Goal: Obtain resource: Download file/media

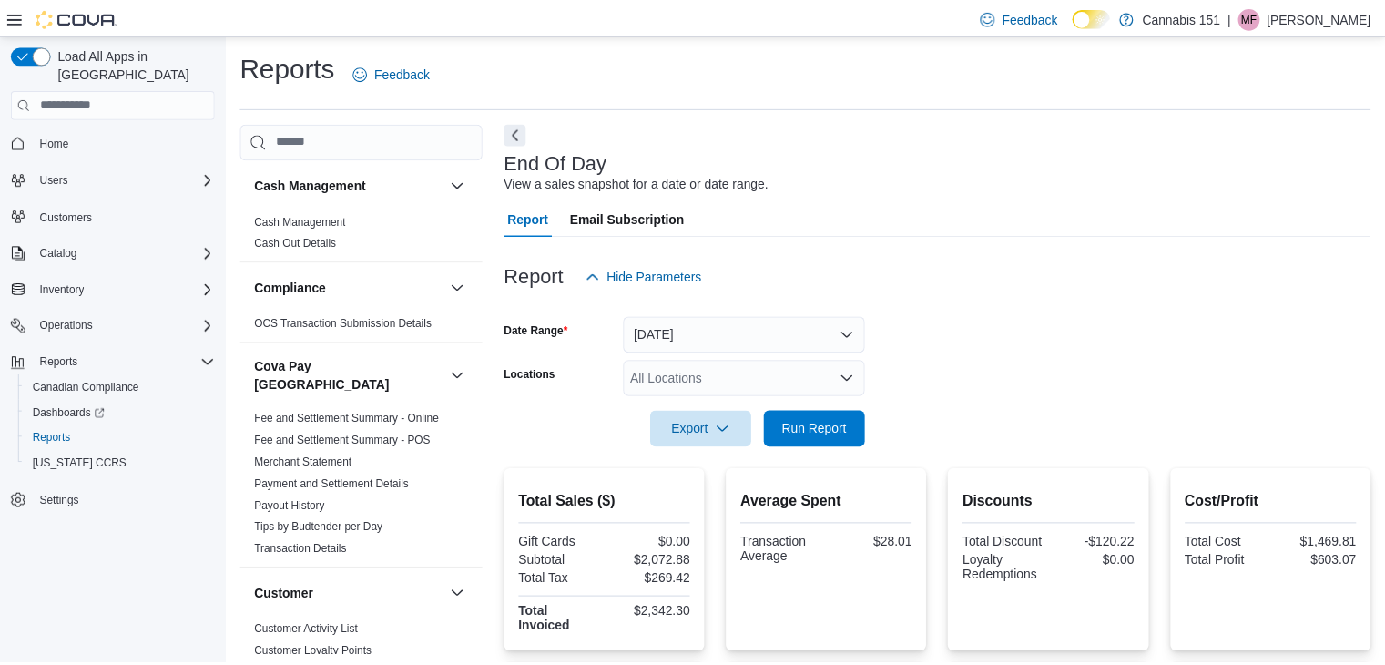
scroll to position [6, 0]
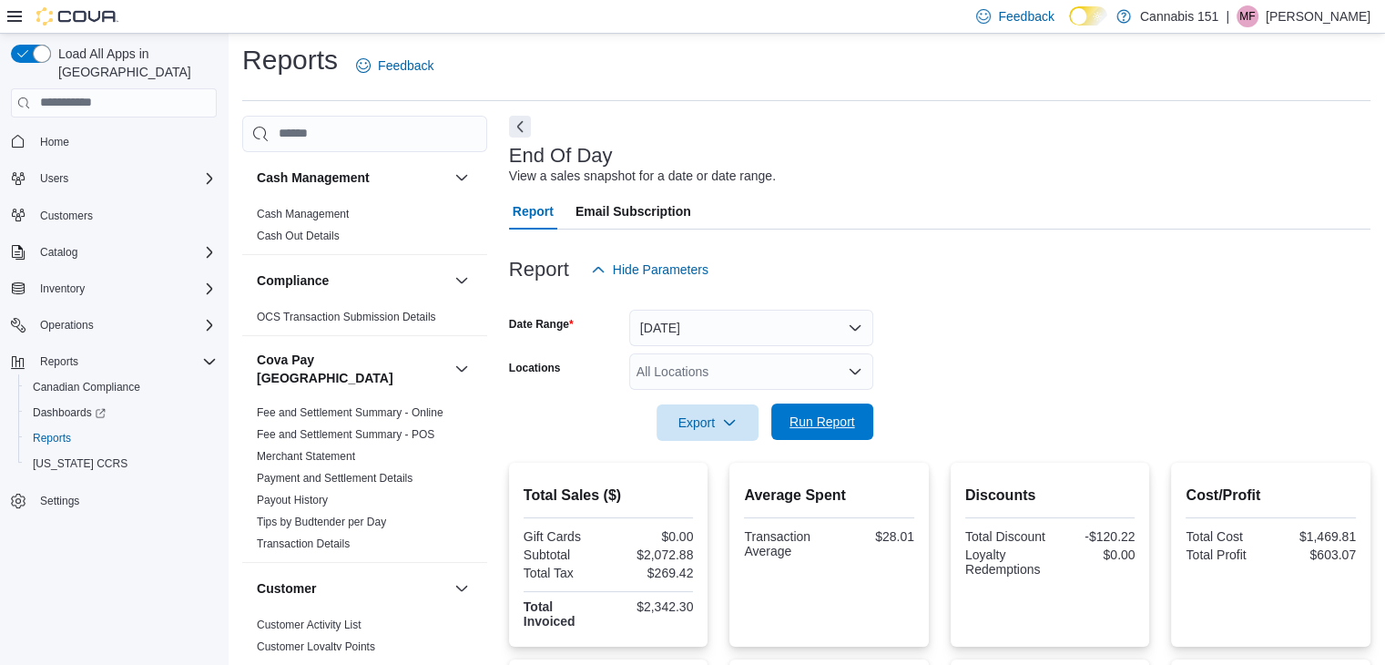
click at [834, 423] on span "Run Report" at bounding box center [823, 422] width 66 height 18
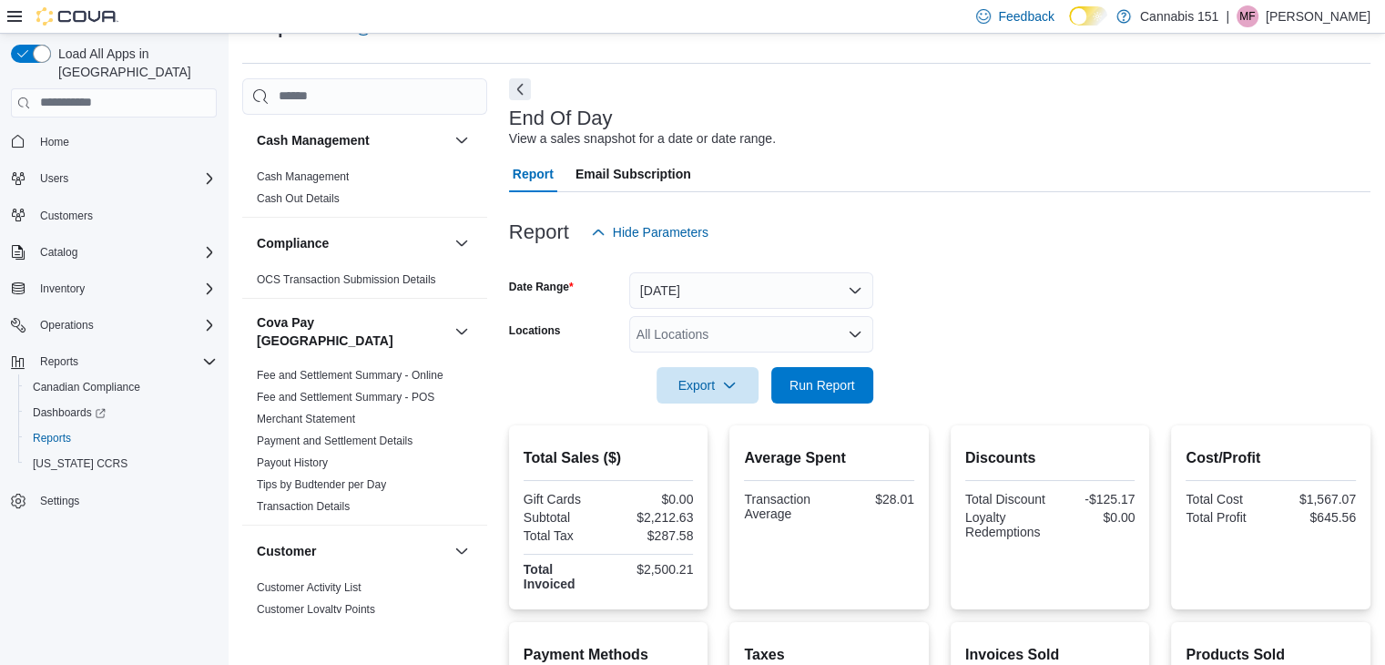
scroll to position [0, 0]
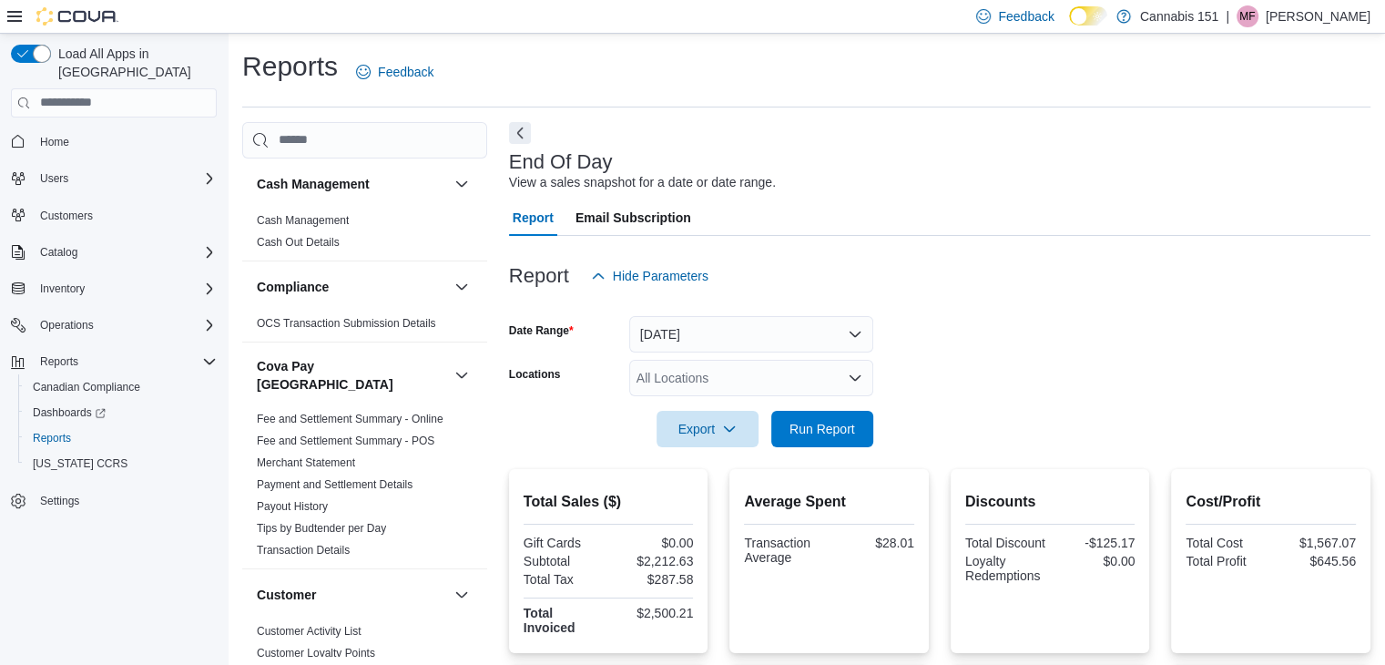
click at [823, 448] on div at bounding box center [939, 458] width 861 height 22
click at [837, 438] on span "Run Report" at bounding box center [822, 428] width 80 height 36
click at [816, 440] on span "Run Report" at bounding box center [822, 428] width 80 height 36
click at [847, 436] on span "Run Report" at bounding box center [823, 428] width 66 height 18
click at [856, 422] on span "Run Report" at bounding box center [822, 428] width 80 height 36
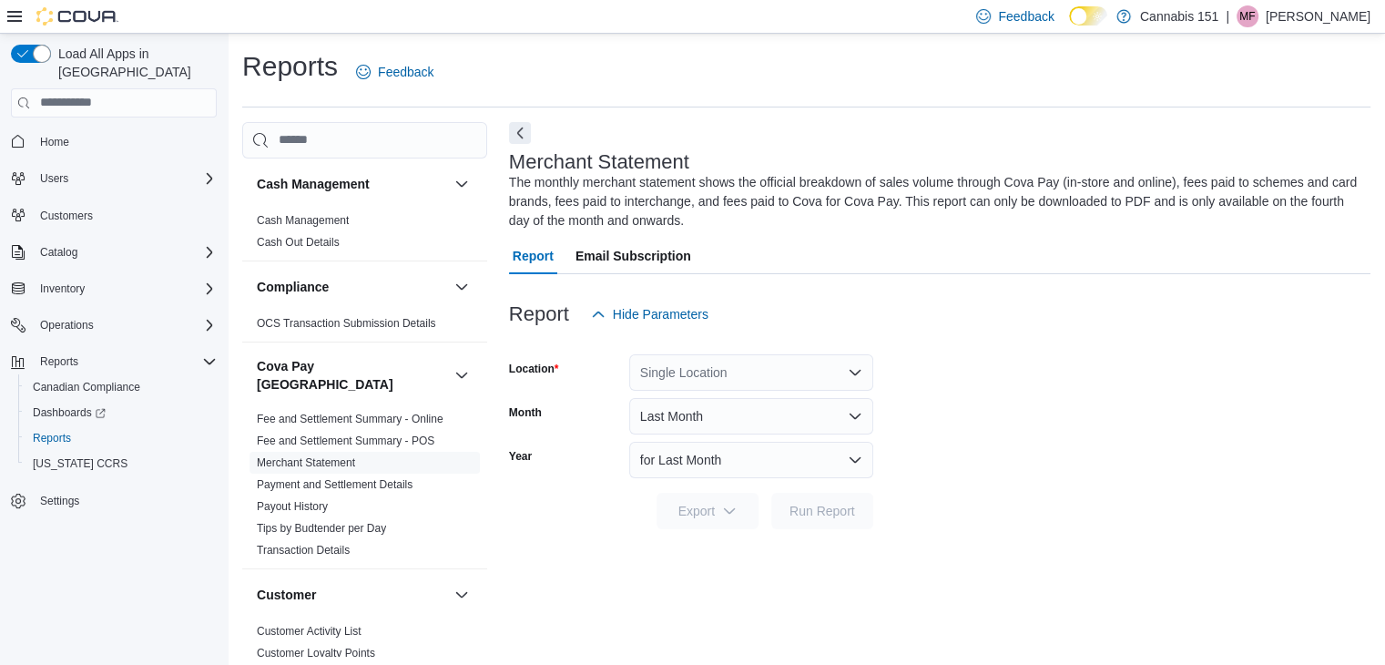
scroll to position [6, 0]
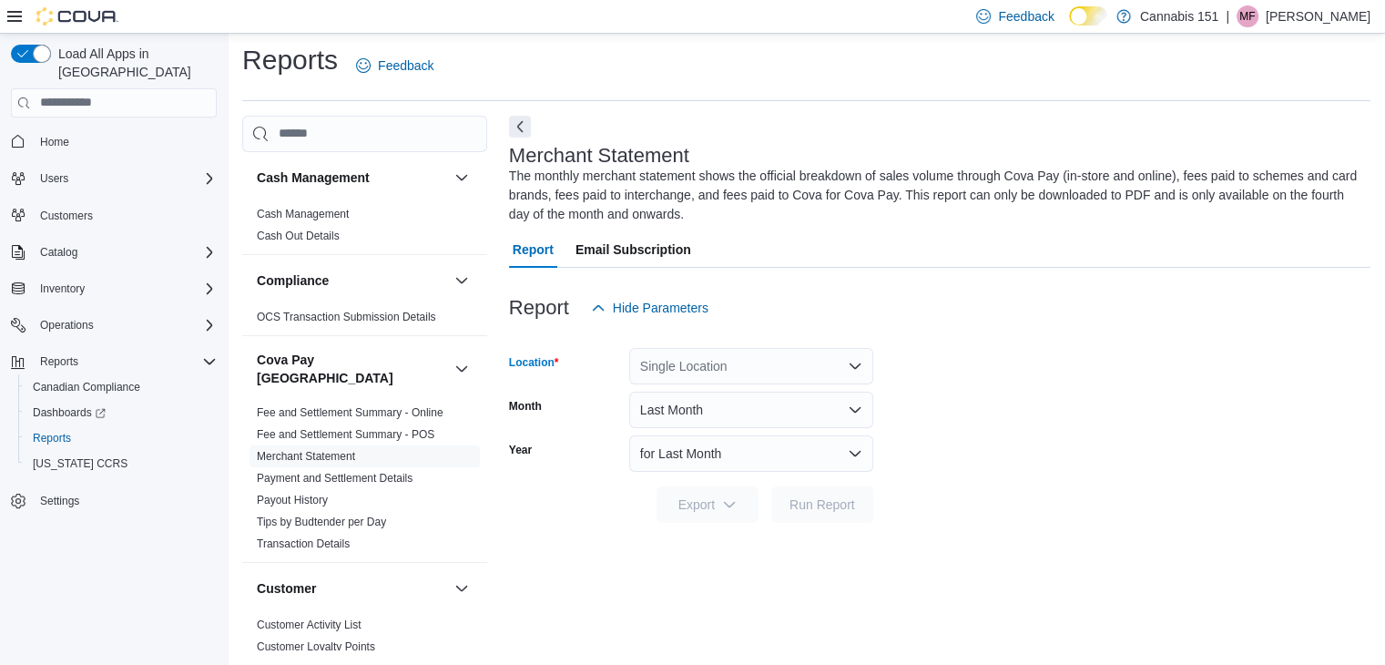
click at [790, 362] on div "Single Location" at bounding box center [751, 366] width 244 height 36
click at [781, 423] on span "156 The Queensway Suite 1B" at bounding box center [753, 422] width 126 height 18
click at [805, 409] on button "Last Month" at bounding box center [751, 410] width 244 height 36
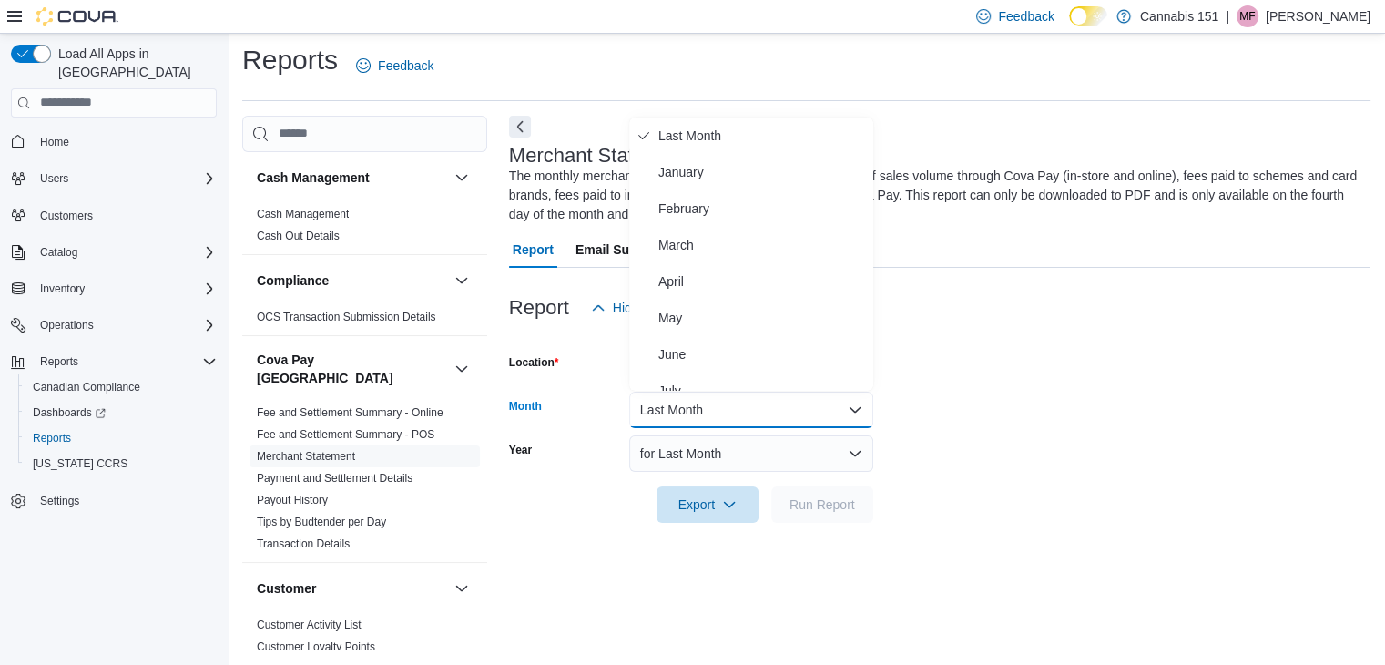
click at [805, 409] on button "Last Month" at bounding box center [751, 410] width 244 height 36
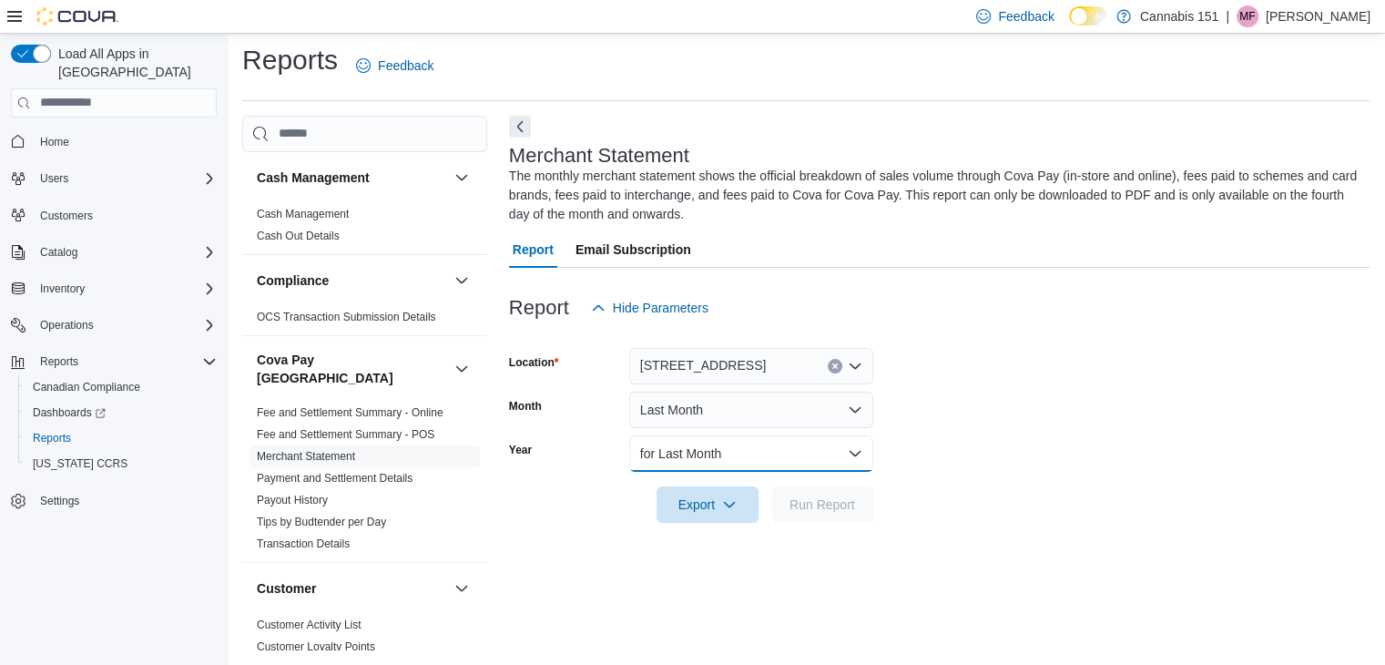
click at [790, 455] on button "for Last Month" at bounding box center [751, 453] width 244 height 36
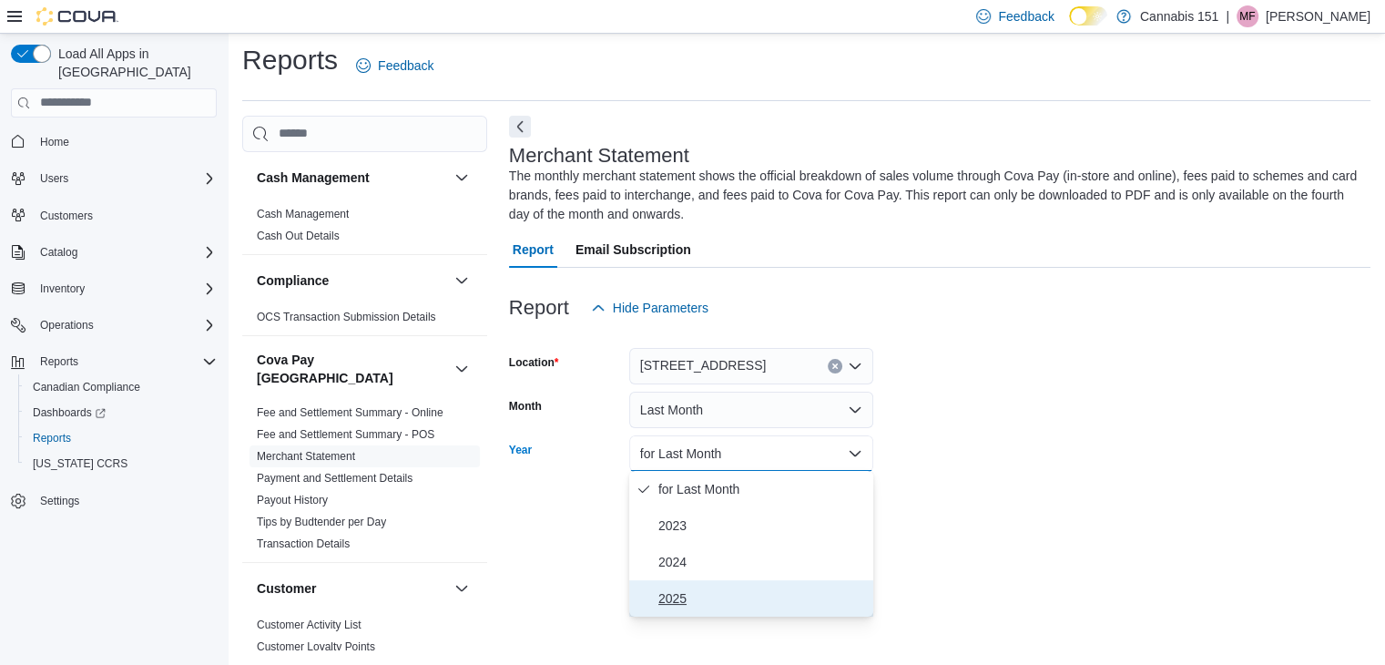
click at [757, 593] on span "2025" at bounding box center [762, 598] width 208 height 22
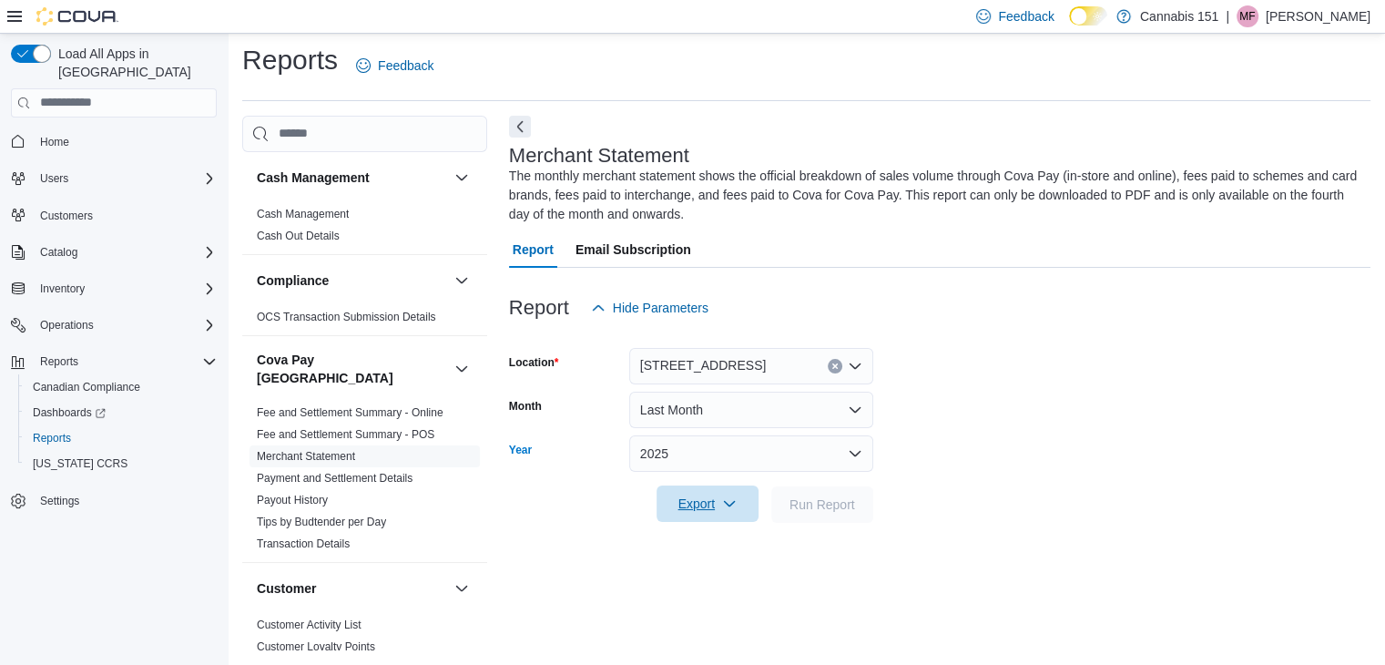
click at [732, 515] on span "Export" at bounding box center [708, 503] width 80 height 36
click at [721, 543] on span "Export to Pdf" at bounding box center [712, 540] width 80 height 15
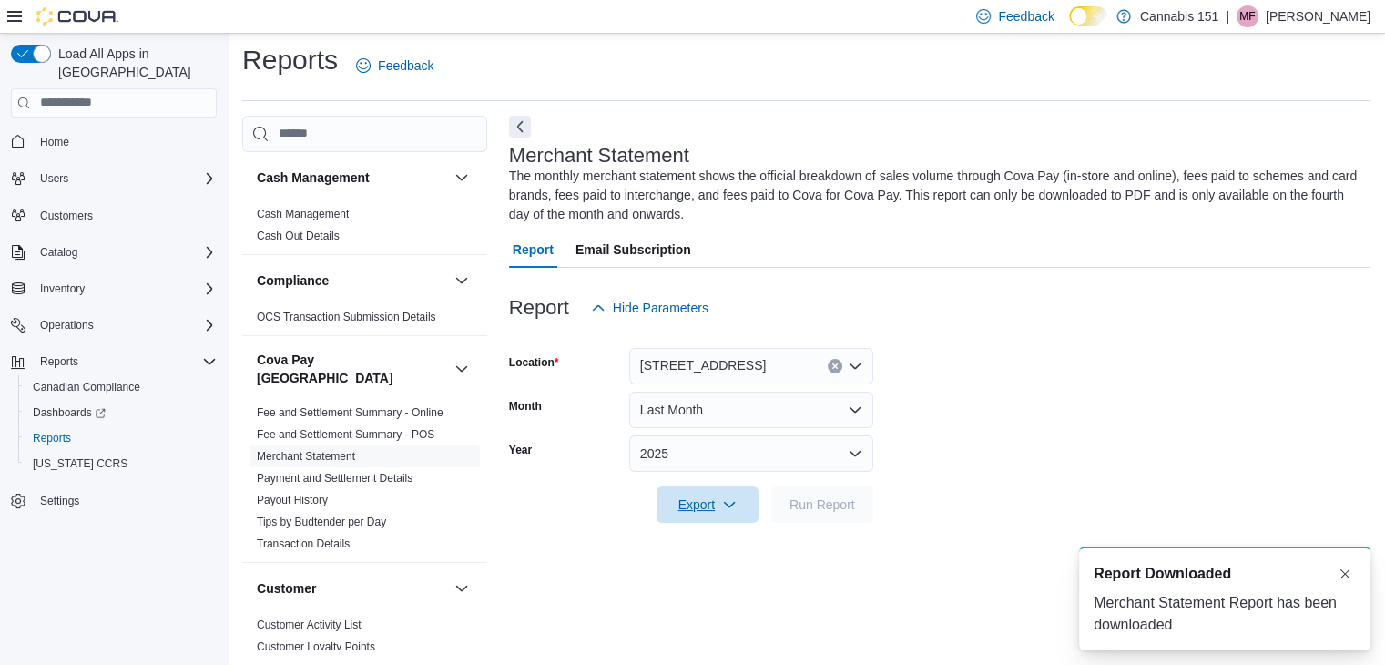
scroll to position [0, 0]
